Goal: Task Accomplishment & Management: Manage account settings

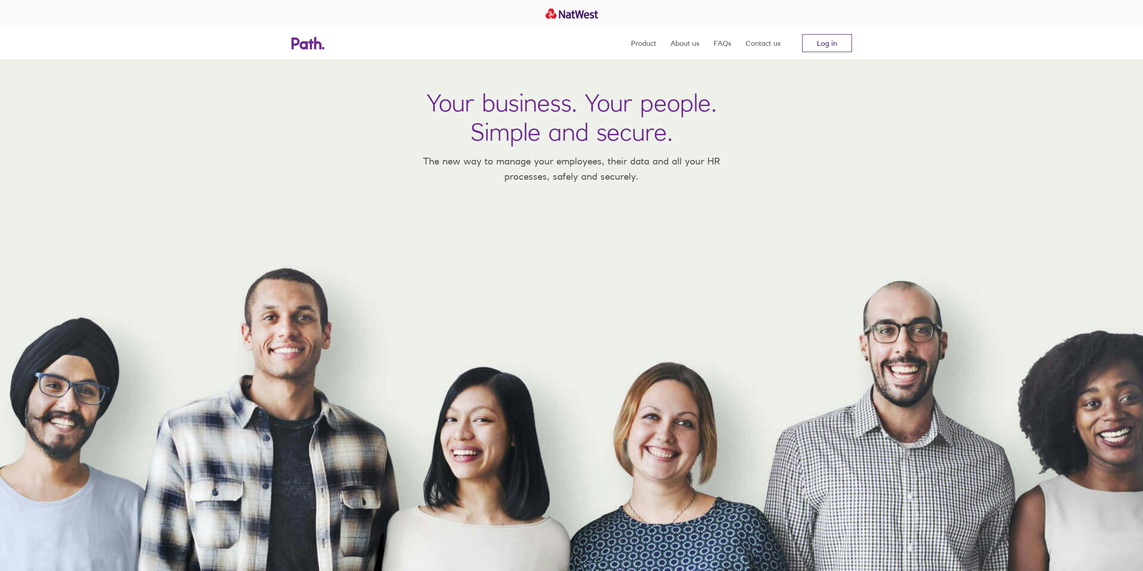
click at [764, 44] on link "Log in" at bounding box center [827, 43] width 50 height 18
click at [829, 45] on link "Log in" at bounding box center [827, 43] width 50 height 18
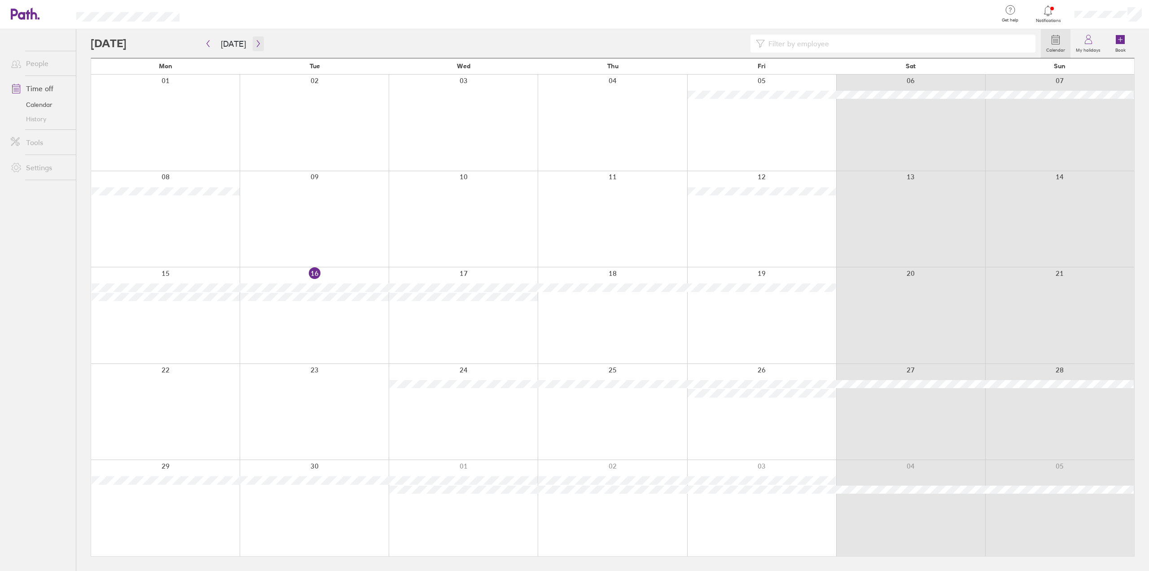
click at [255, 41] on icon "button" at bounding box center [258, 43] width 7 height 7
click at [672, 318] on div at bounding box center [612, 315] width 149 height 96
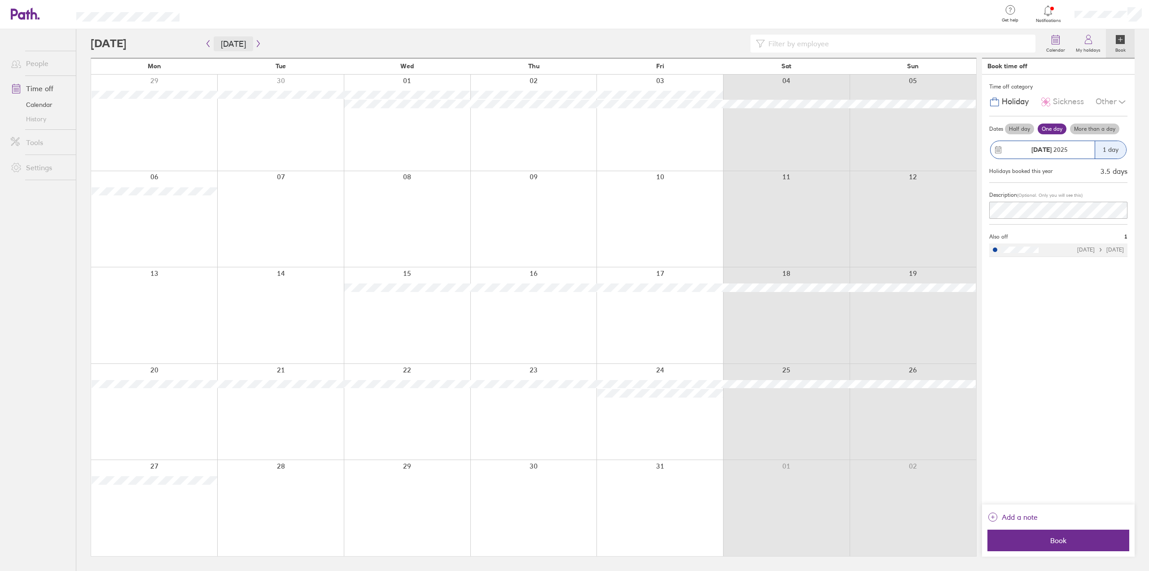
click at [249, 42] on button "[DATE]" at bounding box center [234, 43] width 40 height 15
click at [255, 48] on button "button" at bounding box center [258, 43] width 11 height 15
click at [263, 48] on div at bounding box center [566, 44] width 950 height 18
drag, startPoint x: 262, startPoint y: 44, endPoint x: 256, endPoint y: 44, distance: 5.8
click at [261, 44] on div "Calendar My holidays Book [DATE] [DATE] Mon Tue Wed Thu Fri Sat Sun 29 30 01 02…" at bounding box center [612, 299] width 1073 height 541
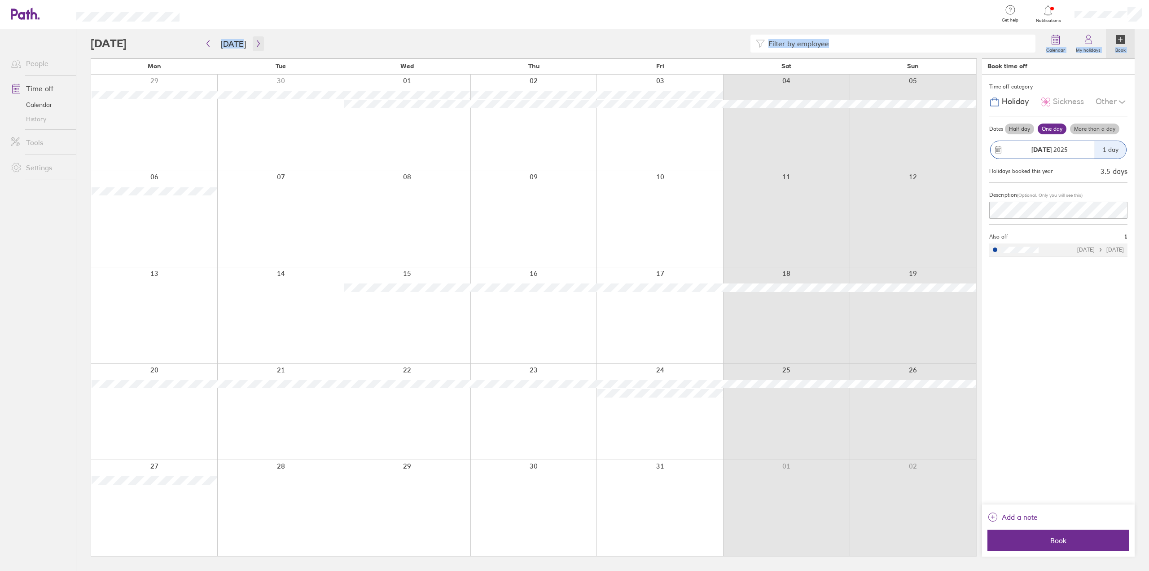
click at [257, 44] on icon "button" at bounding box center [258, 43] width 3 height 7
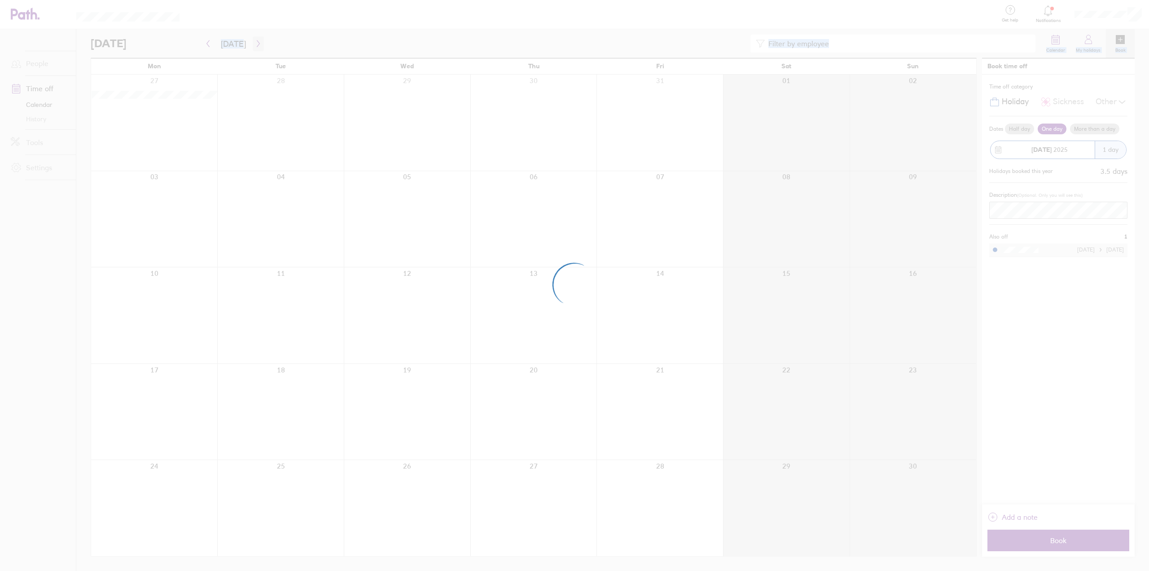
click at [256, 44] on div at bounding box center [574, 285] width 1149 height 571
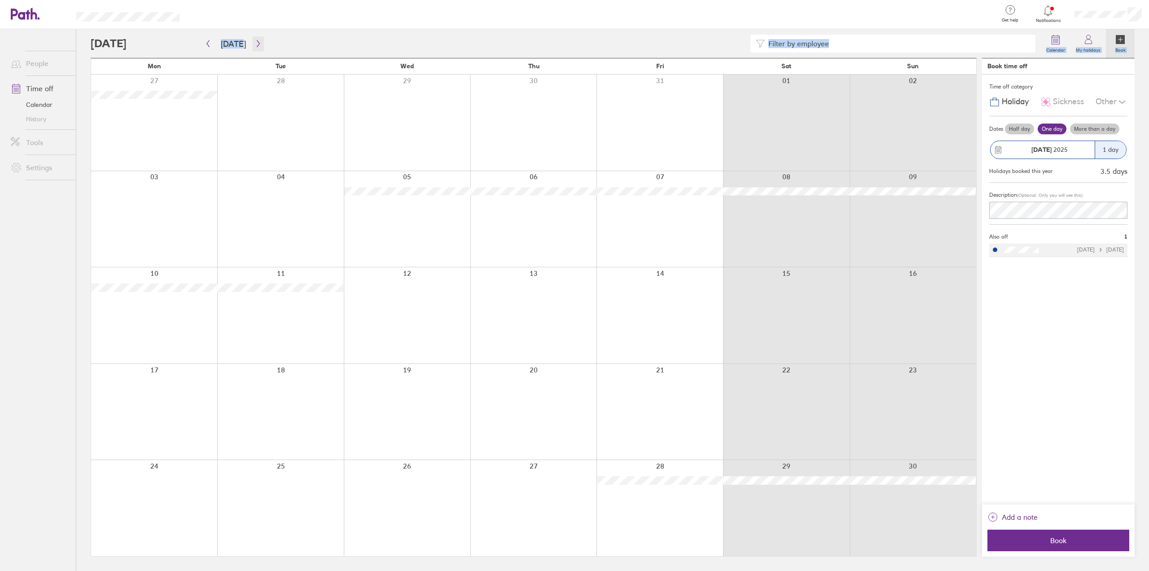
click at [257, 44] on icon "button" at bounding box center [258, 43] width 3 height 7
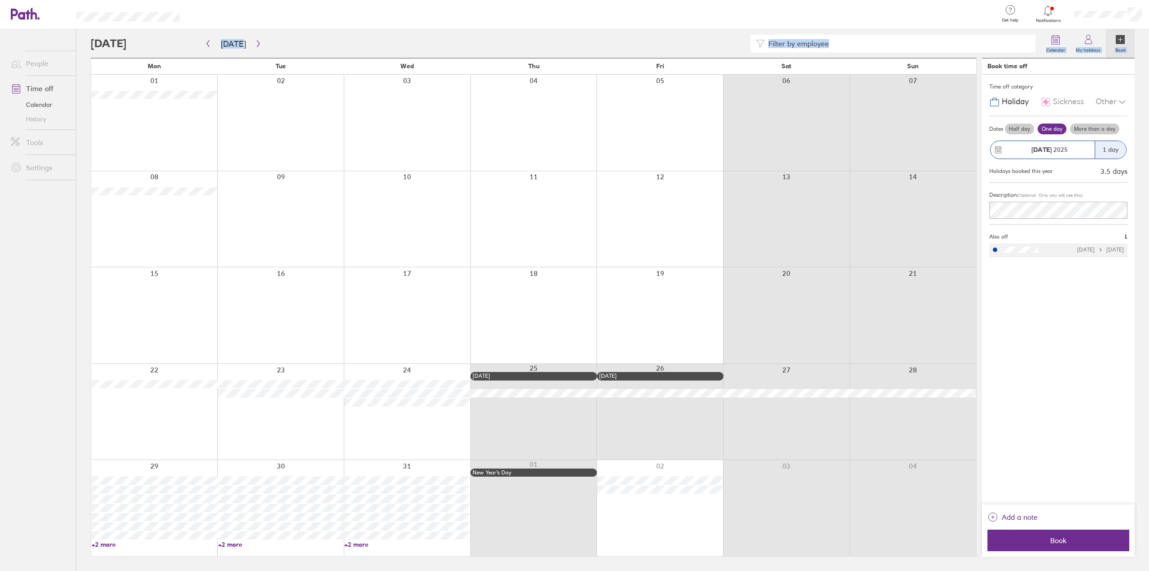
click at [801, 398] on div at bounding box center [786, 412] width 127 height 96
click at [811, 369] on div at bounding box center [786, 412] width 127 height 96
click at [930, 376] on div at bounding box center [913, 412] width 127 height 96
click at [941, 429] on div at bounding box center [913, 412] width 127 height 96
click at [109, 546] on link "+2 more" at bounding box center [155, 544] width 126 height 8
